Goal: Information Seeking & Learning: Check status

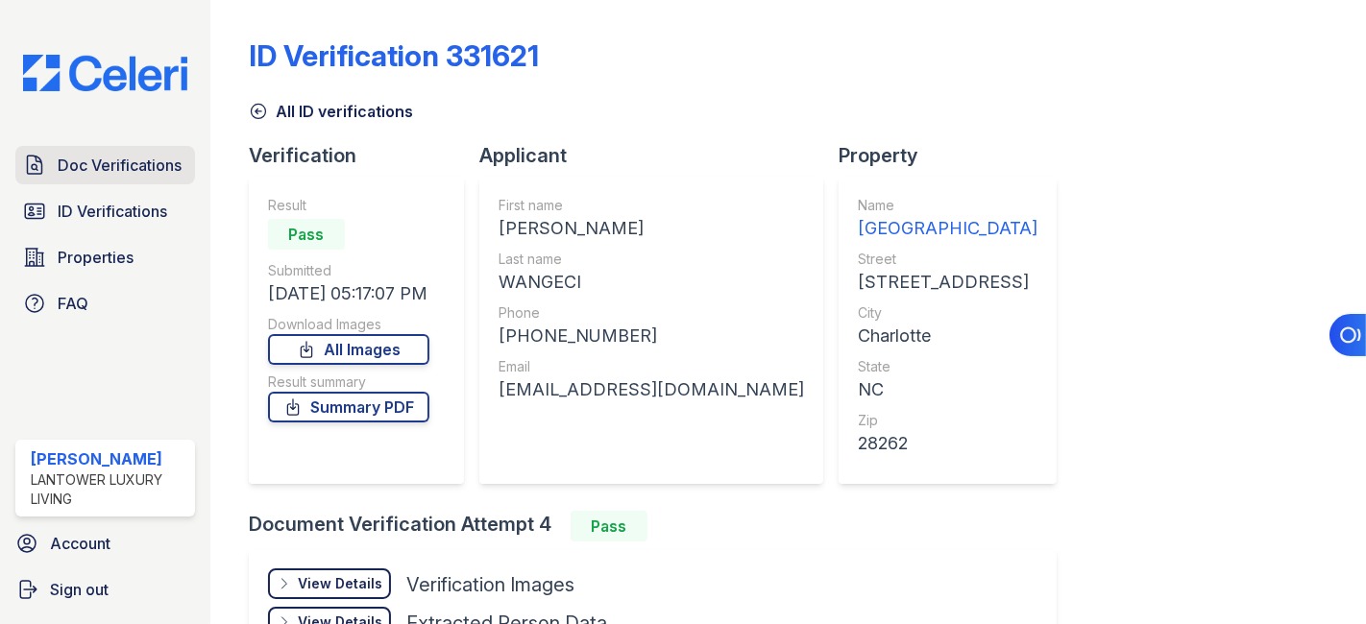
click at [124, 163] on span "Doc Verifications" at bounding box center [120, 165] width 124 height 23
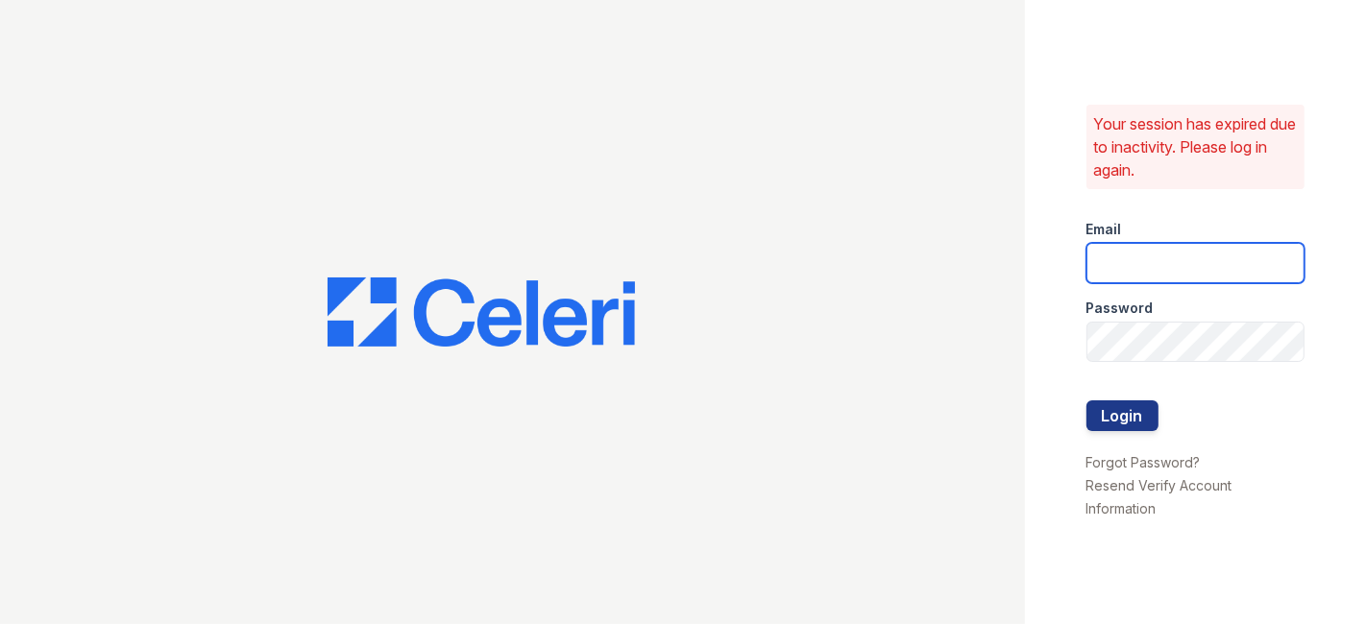
type input "cruiz@lantowerliving.com"
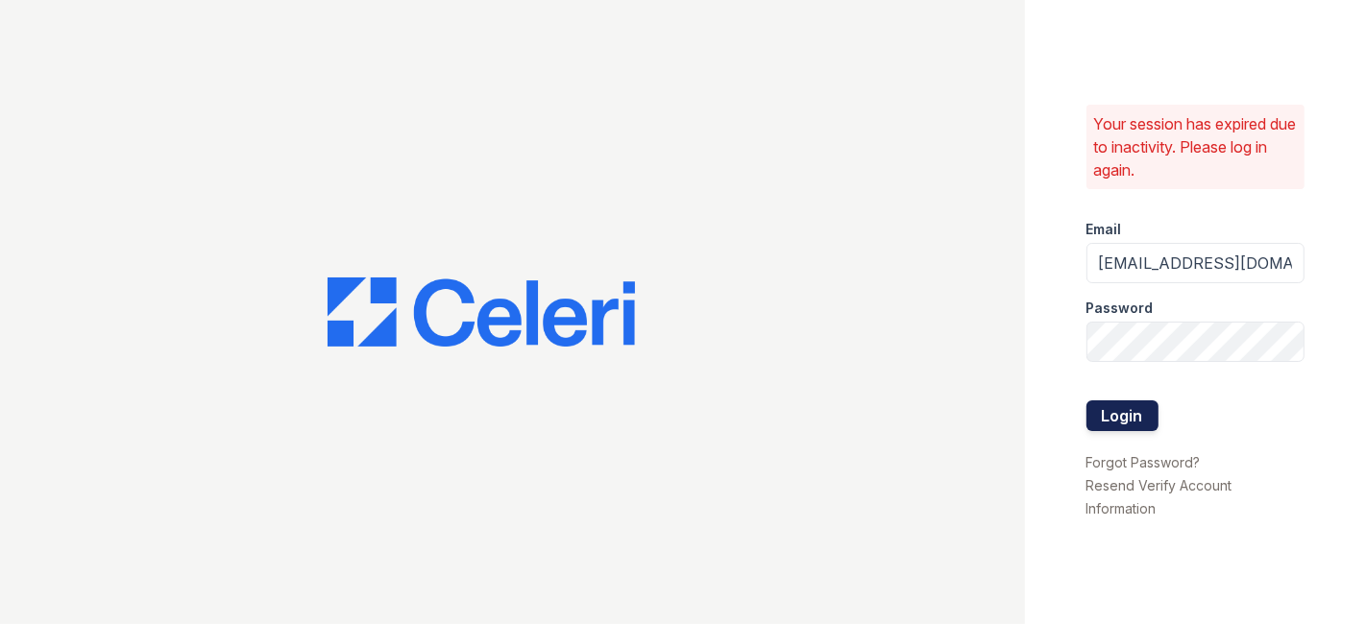
click at [1115, 413] on button "Login" at bounding box center [1123, 416] width 72 height 31
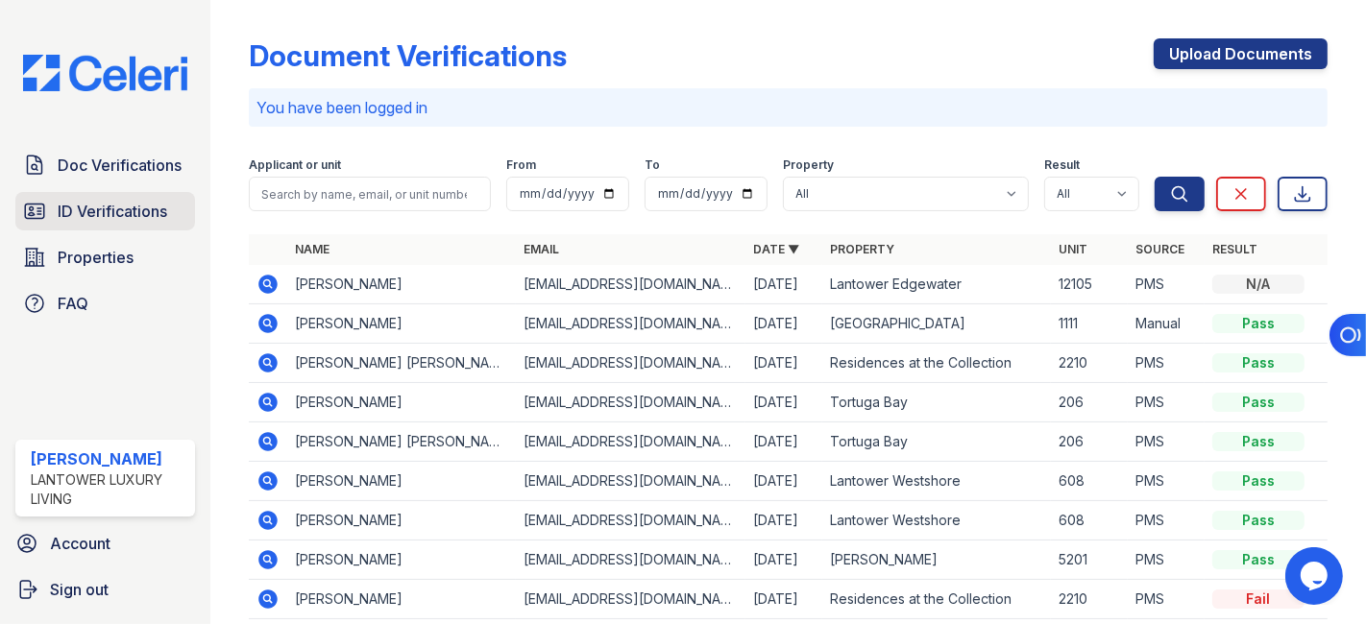
click at [126, 206] on span "ID Verifications" at bounding box center [113, 211] width 110 height 23
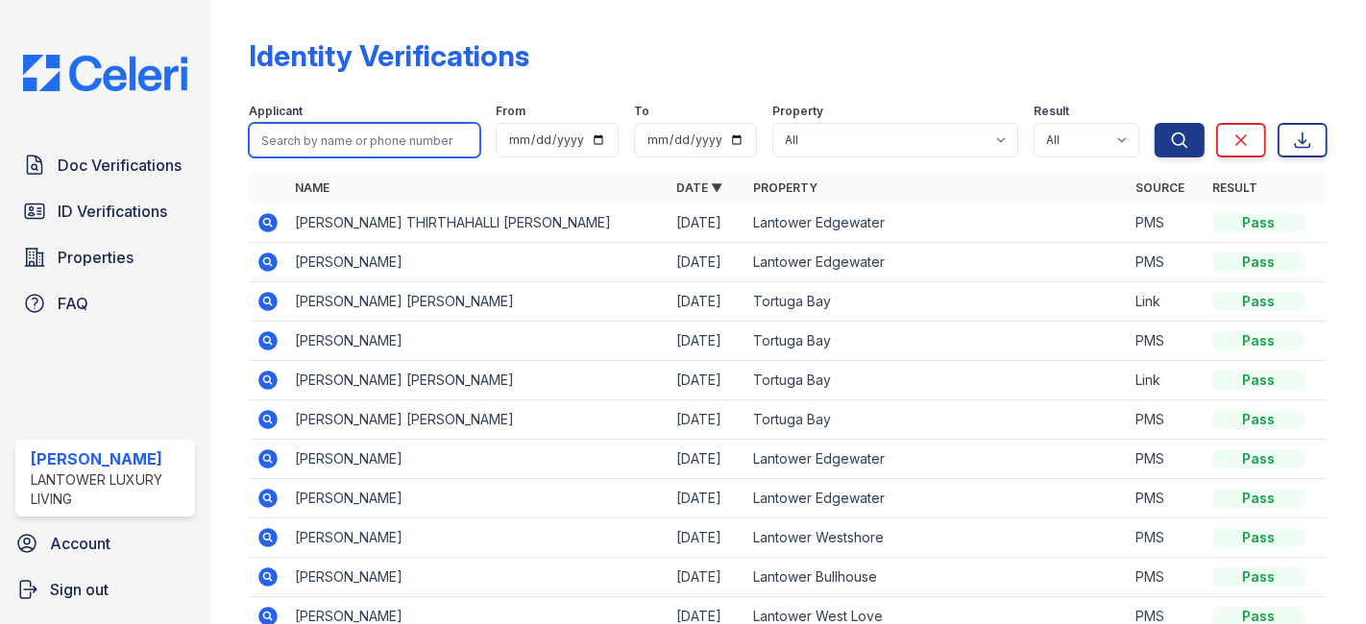
click at [386, 146] on input "search" at bounding box center [365, 140] width 232 height 35
type input "phoebe"
click at [1155, 123] on button "Search" at bounding box center [1180, 140] width 50 height 35
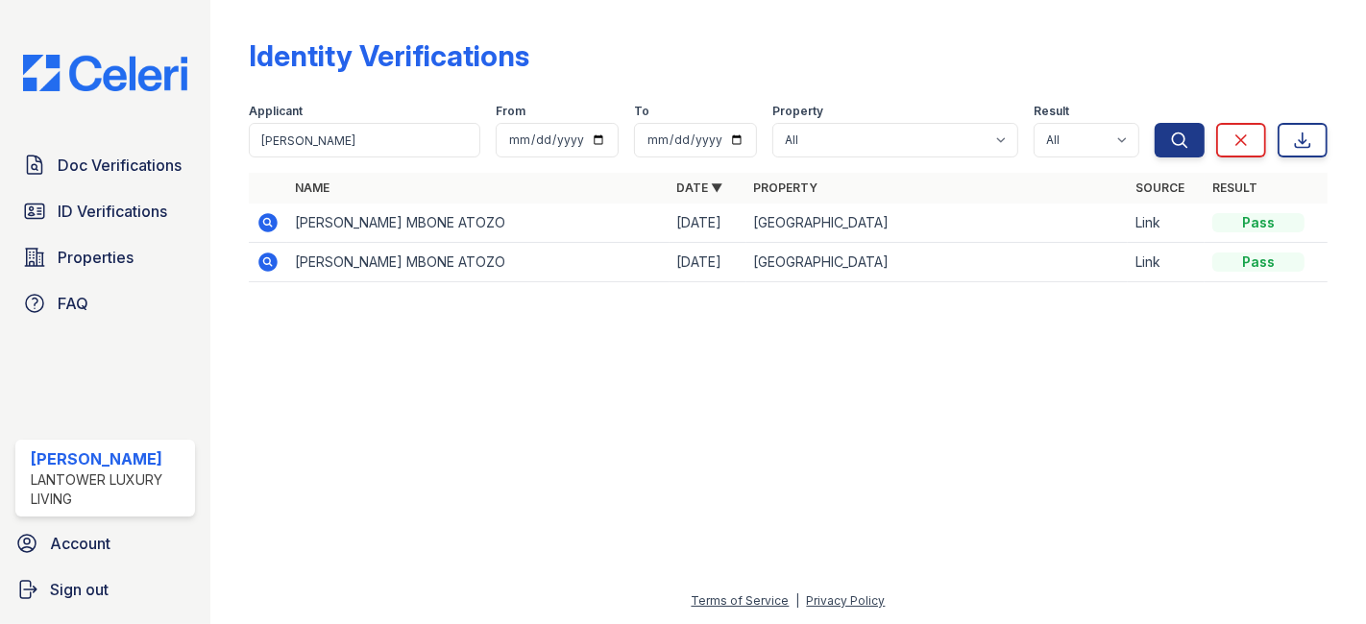
click at [257, 226] on icon at bounding box center [268, 222] width 23 height 23
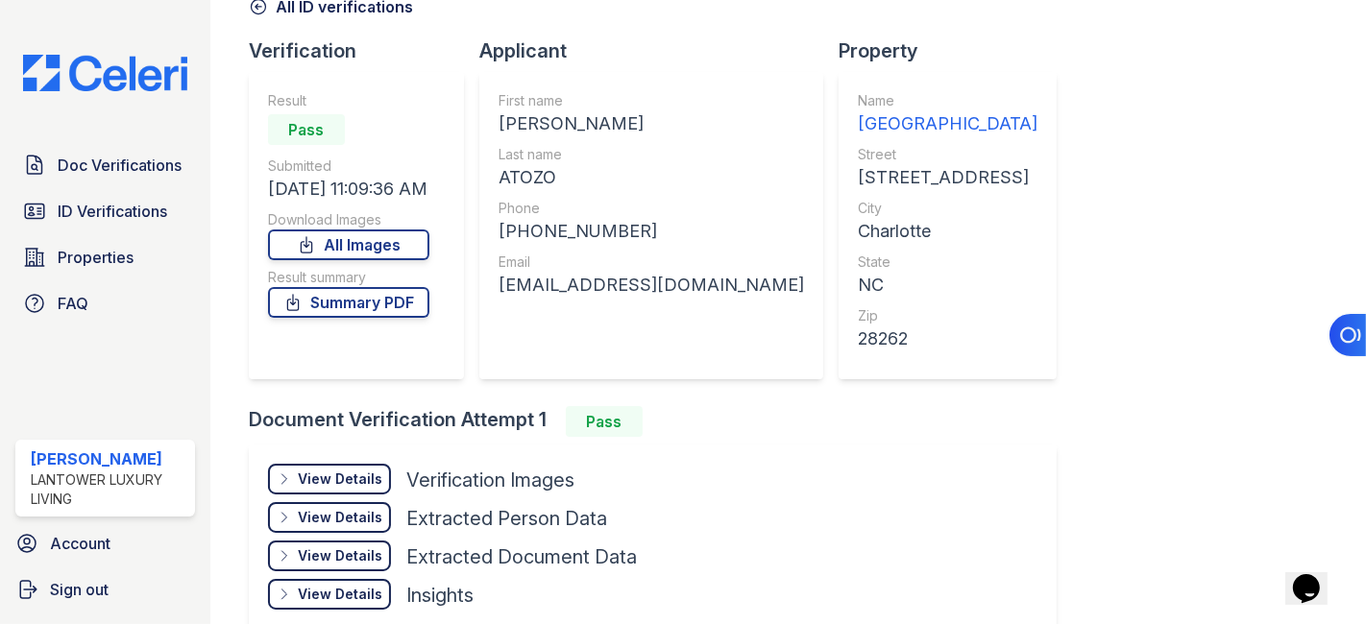
scroll to position [205, 0]
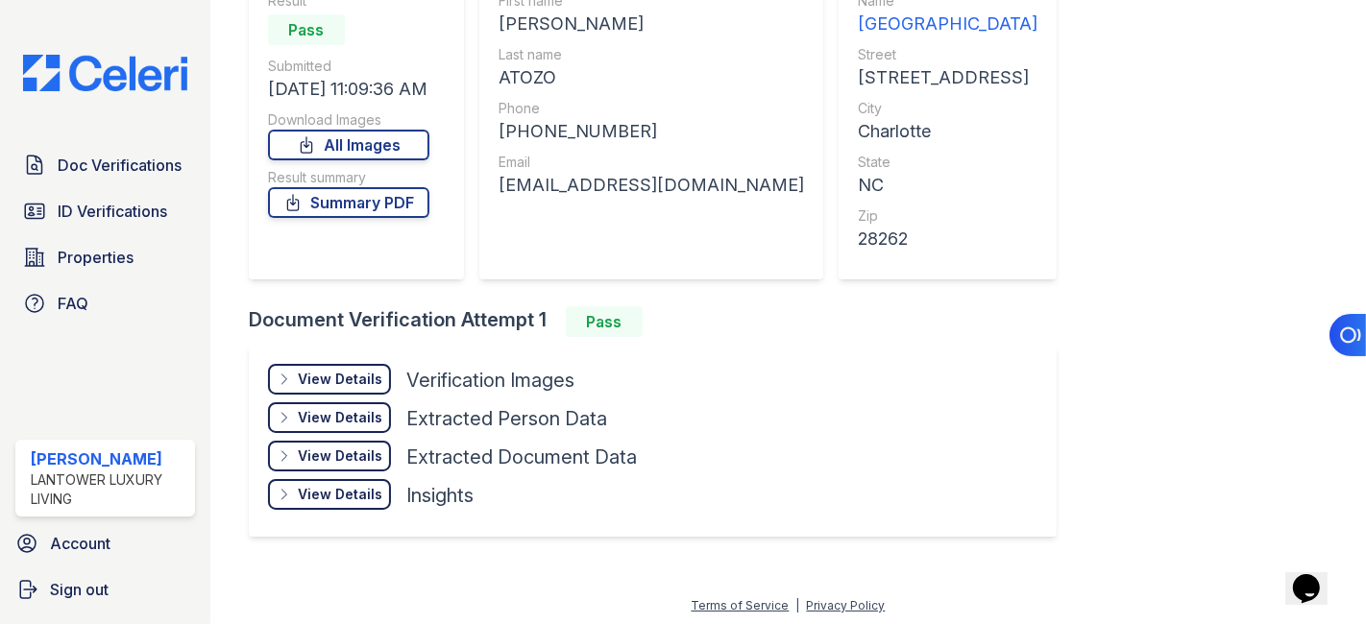
click at [334, 378] on div "View Details" at bounding box center [340, 379] width 85 height 19
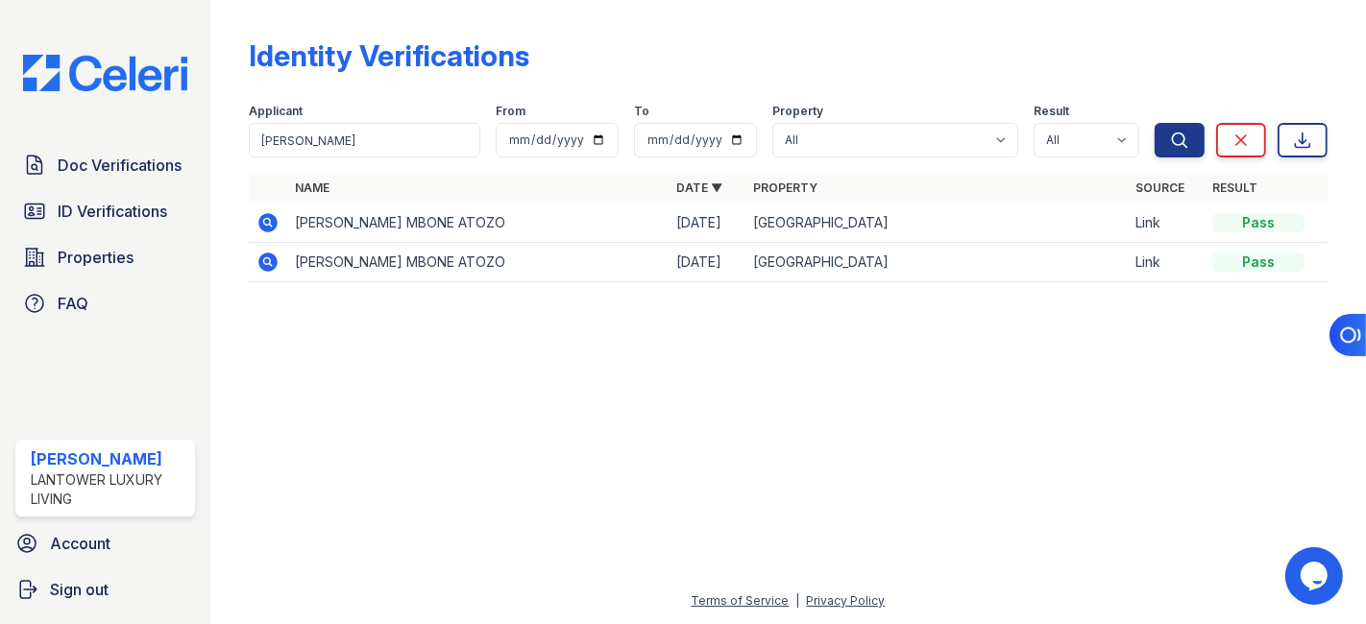
click at [330, 263] on td "PHOEBE MBONE ATOZO" at bounding box center [478, 262] width 382 height 39
click at [272, 264] on icon at bounding box center [267, 262] width 19 height 19
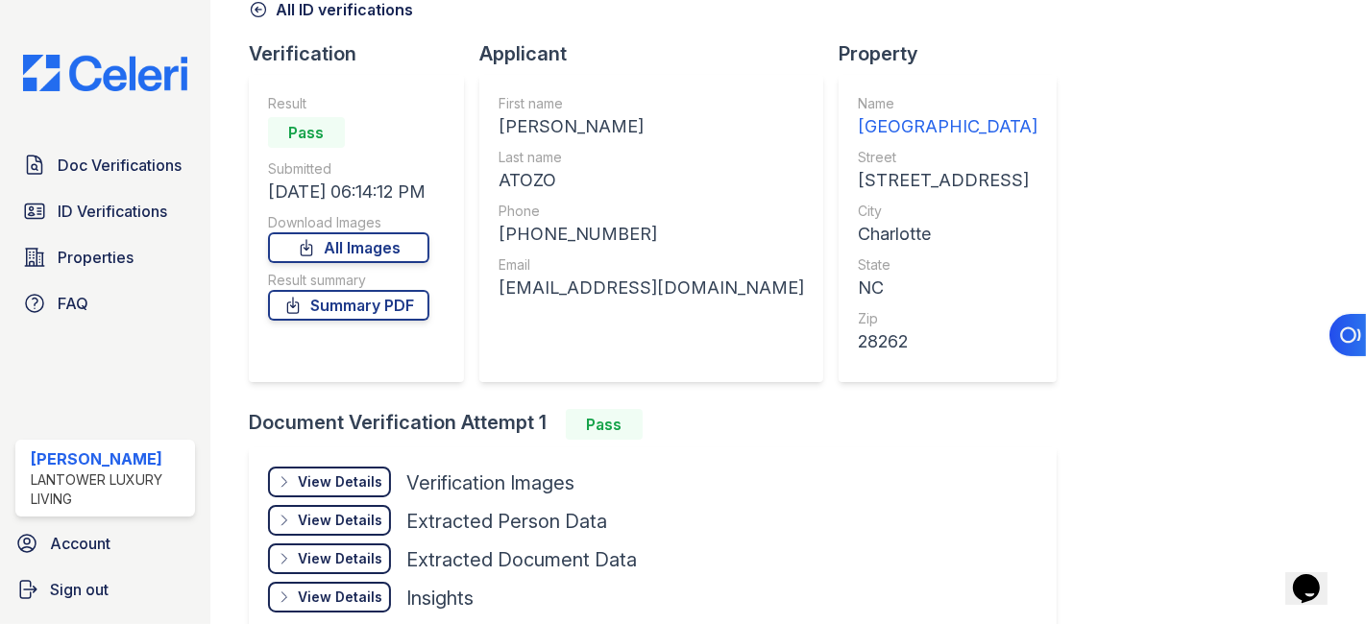
scroll to position [205, 0]
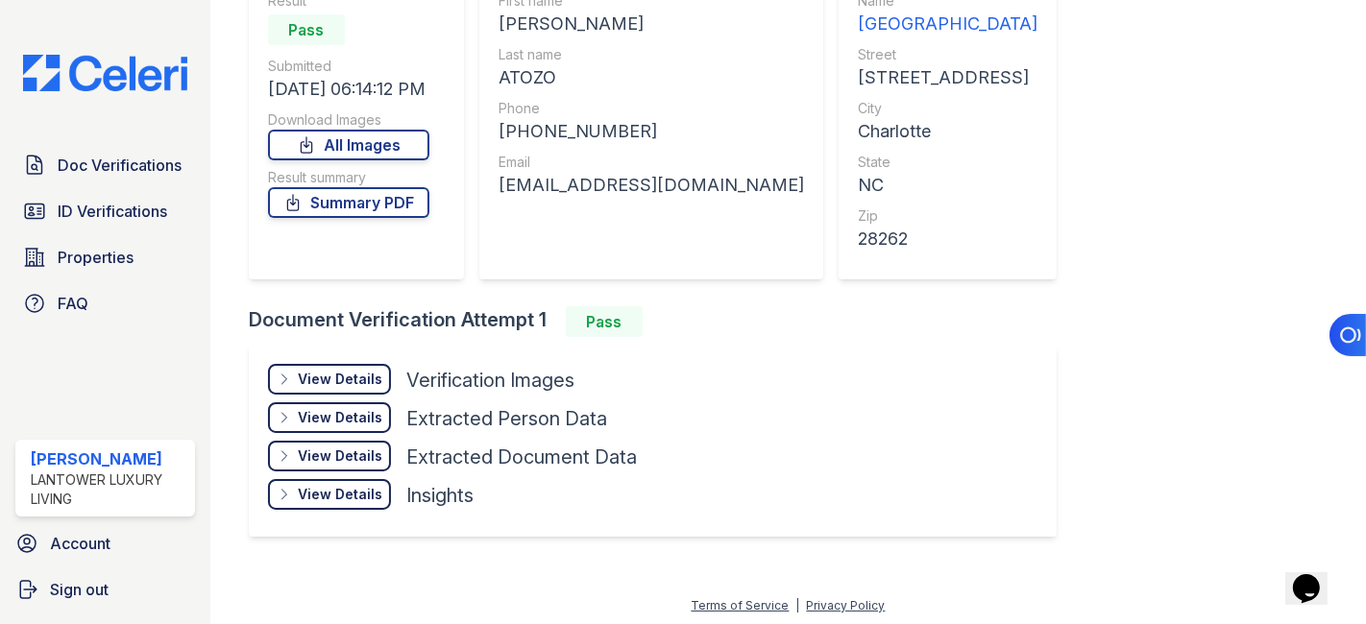
click at [355, 372] on div "View Details" at bounding box center [340, 379] width 85 height 19
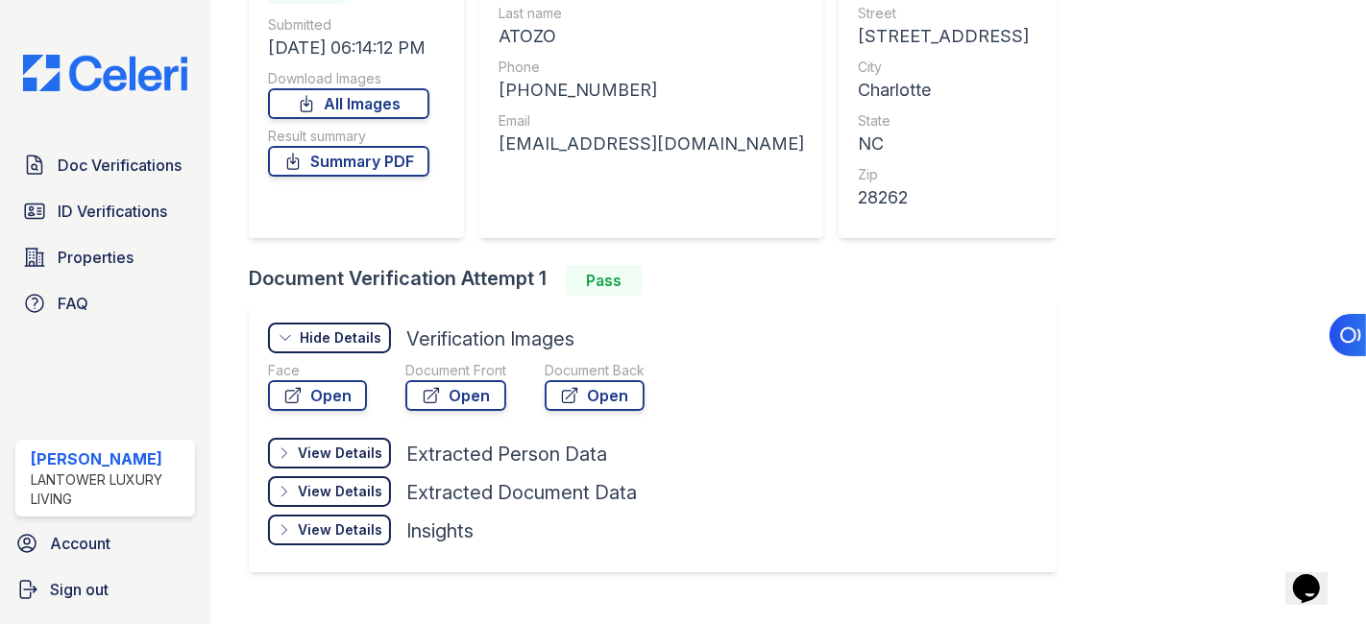
scroll to position [281, 0]
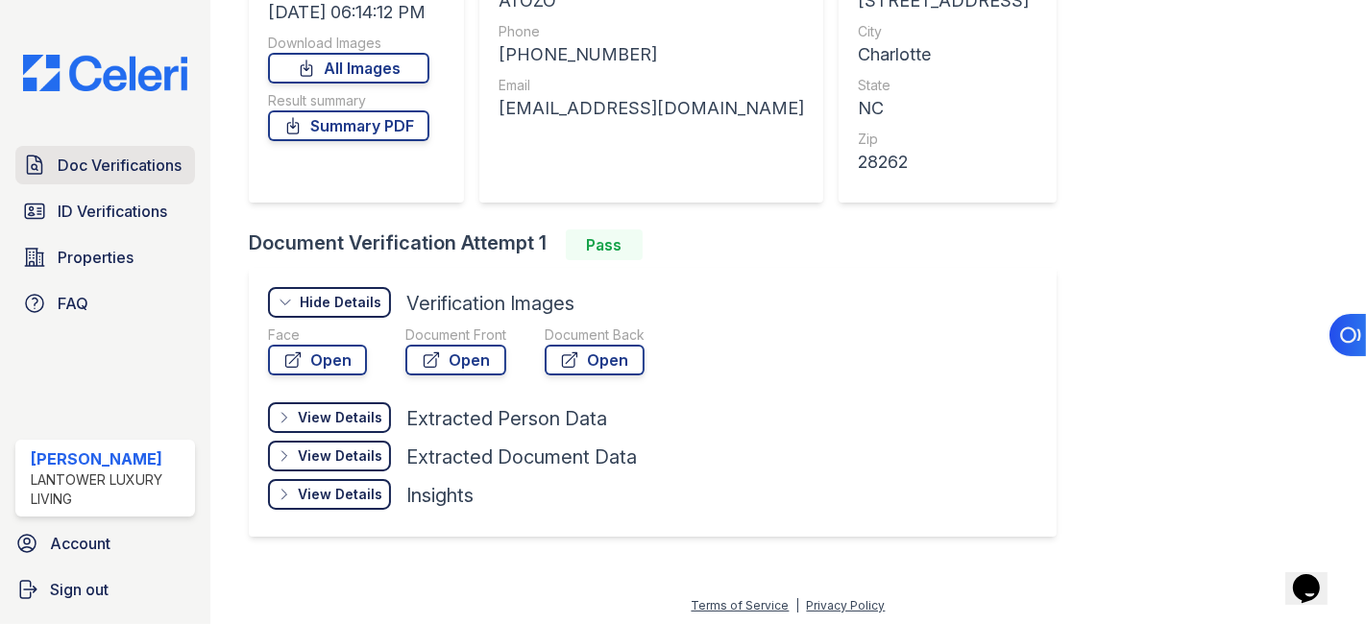
click at [133, 167] on span "Doc Verifications" at bounding box center [120, 165] width 124 height 23
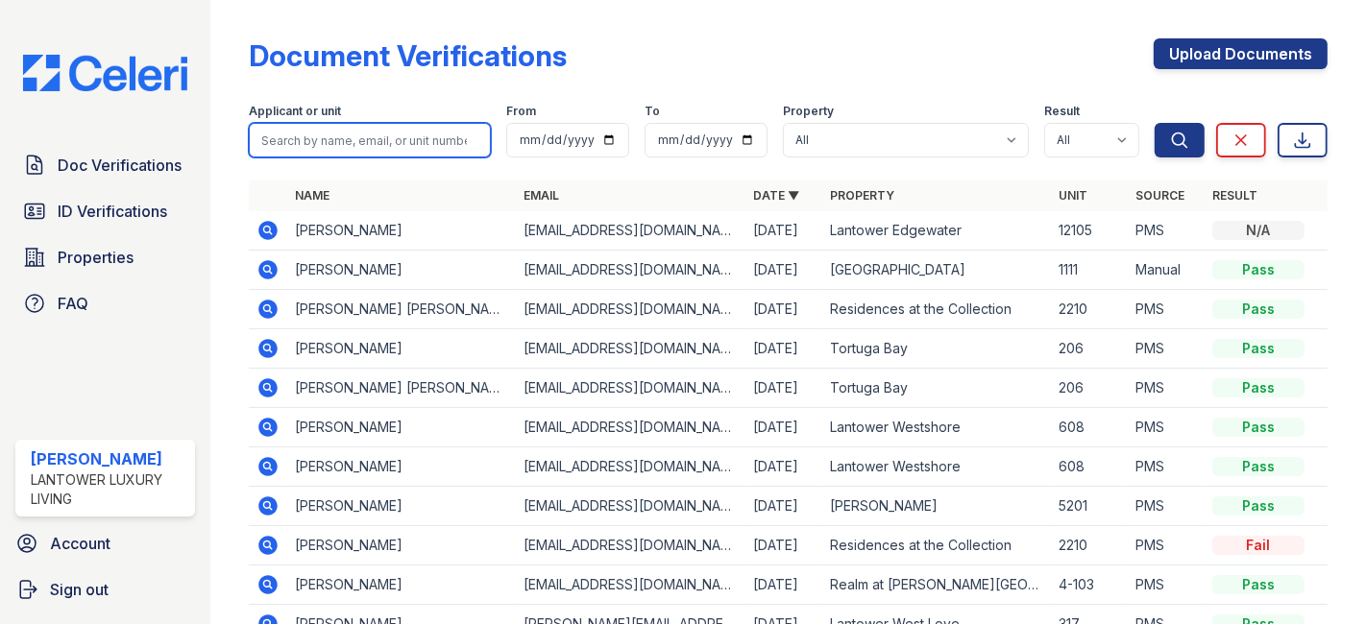
click at [365, 143] on input "search" at bounding box center [370, 140] width 242 height 35
type input "[PERSON_NAME]"
click at [1155, 123] on button "Search" at bounding box center [1180, 140] width 50 height 35
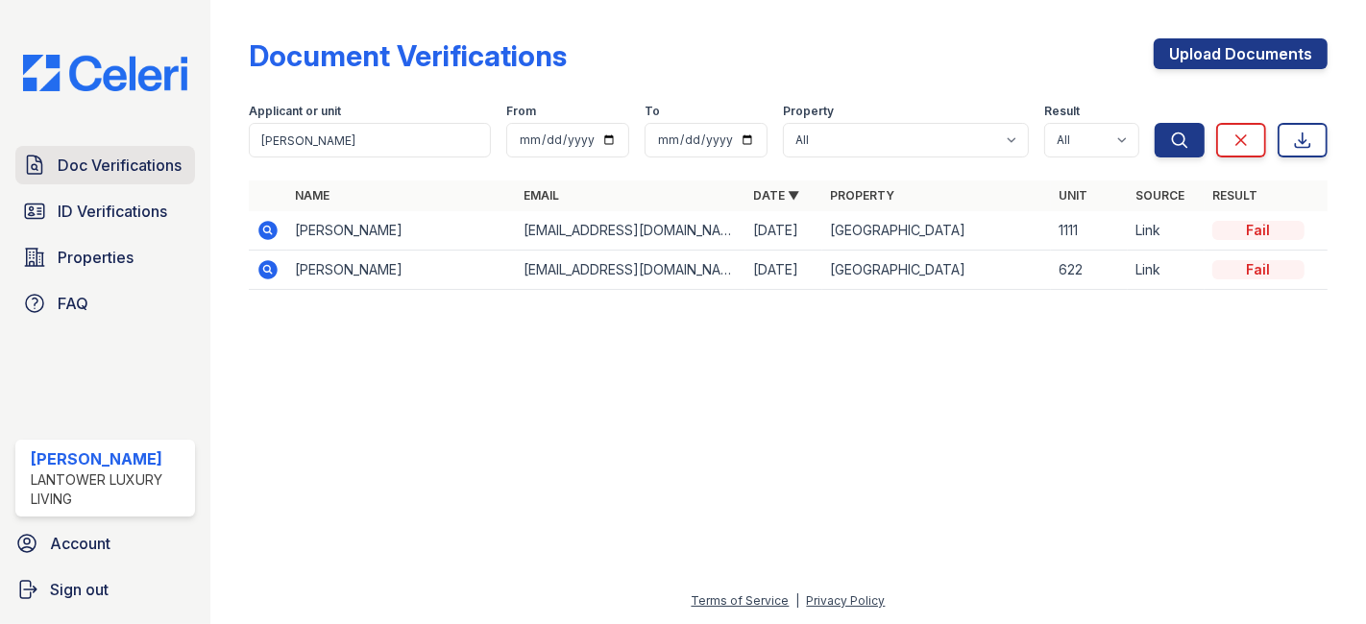
click at [148, 171] on span "Doc Verifications" at bounding box center [120, 165] width 124 height 23
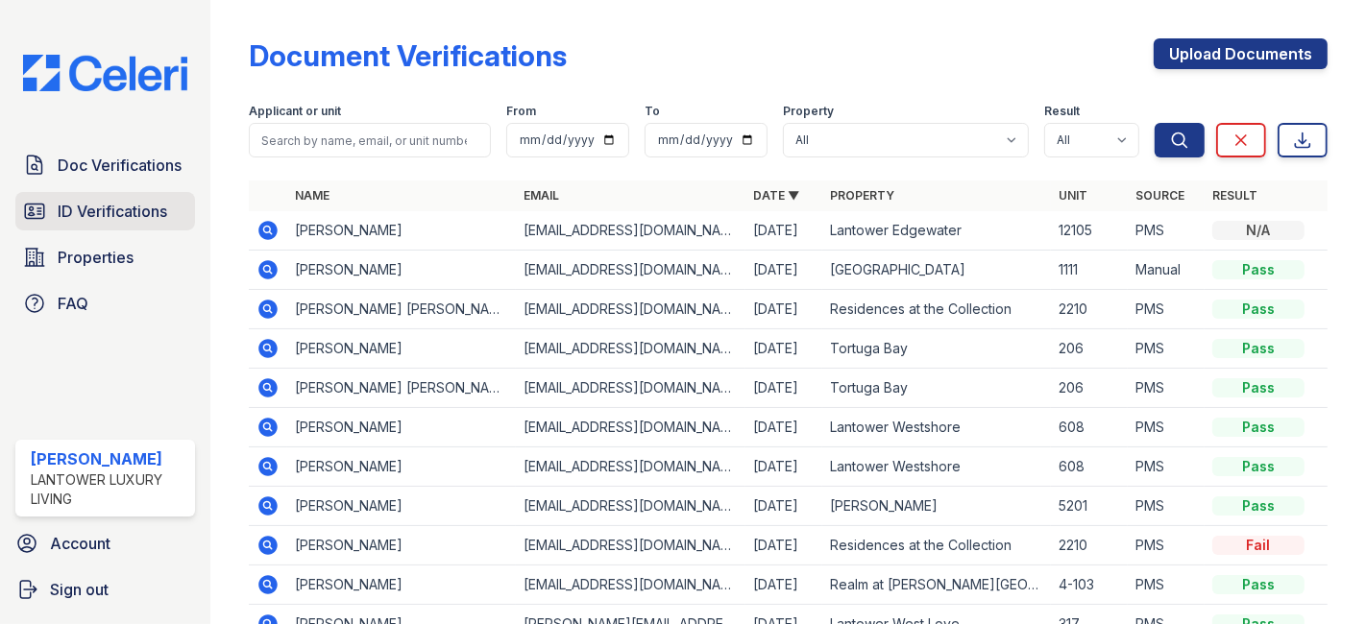
click at [126, 208] on span "ID Verifications" at bounding box center [113, 211] width 110 height 23
